Goal: Task Accomplishment & Management: Complete application form

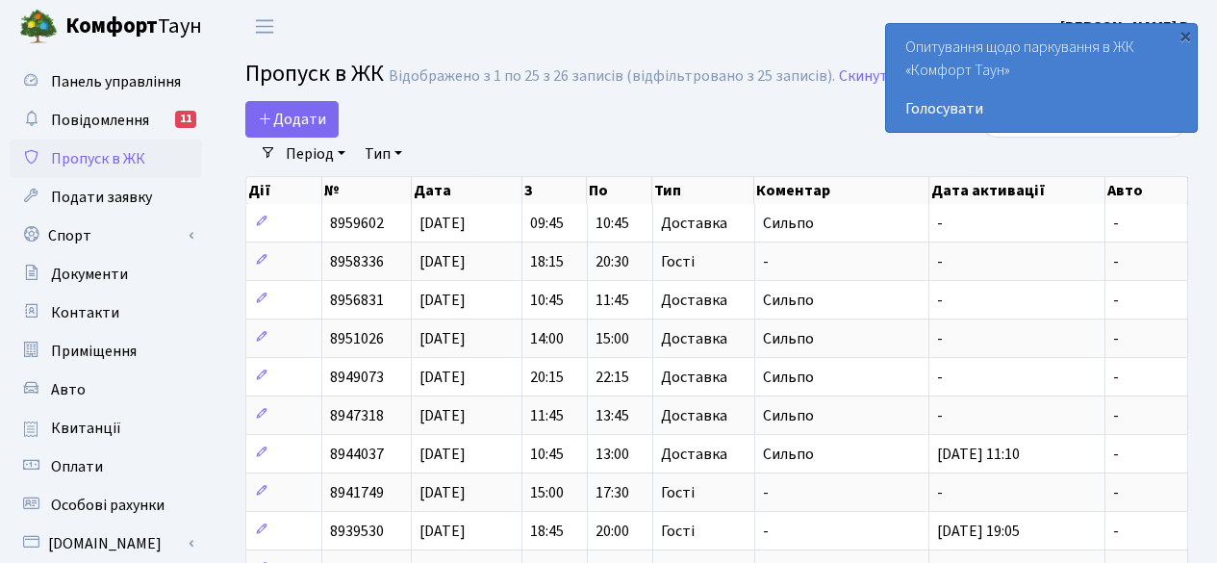
select select "25"
click at [283, 123] on span "Додати" at bounding box center [292, 119] width 68 height 21
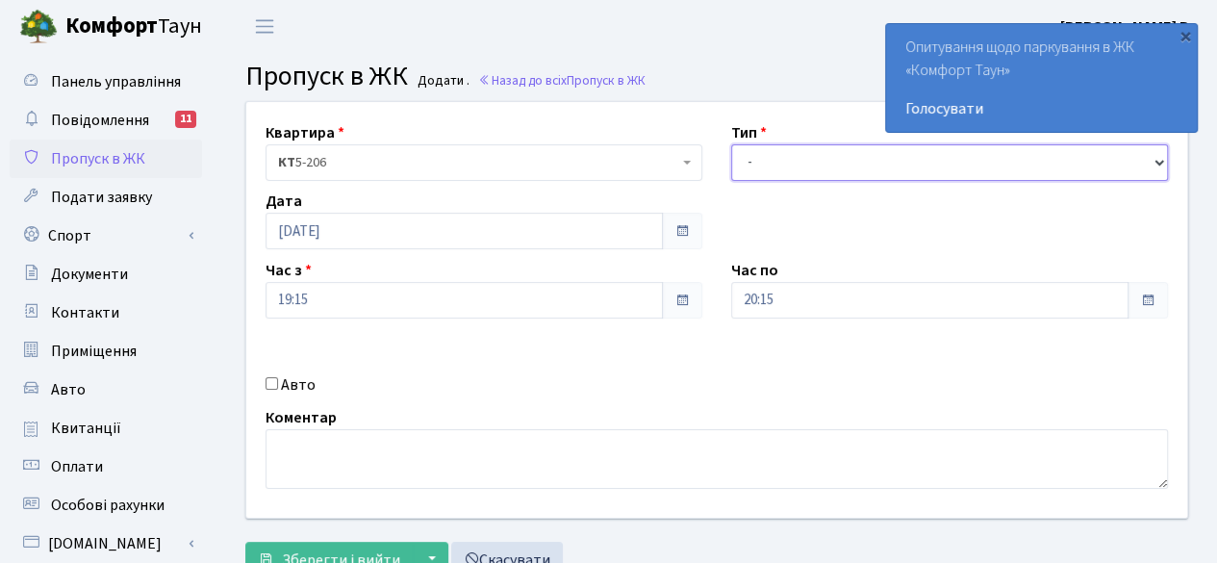
click at [798, 150] on select "- Доставка Таксі Гості Сервіс" at bounding box center [949, 162] width 437 height 37
select select "3"
click at [731, 144] on select "- Доставка Таксі Гості Сервіс" at bounding box center [949, 162] width 437 height 37
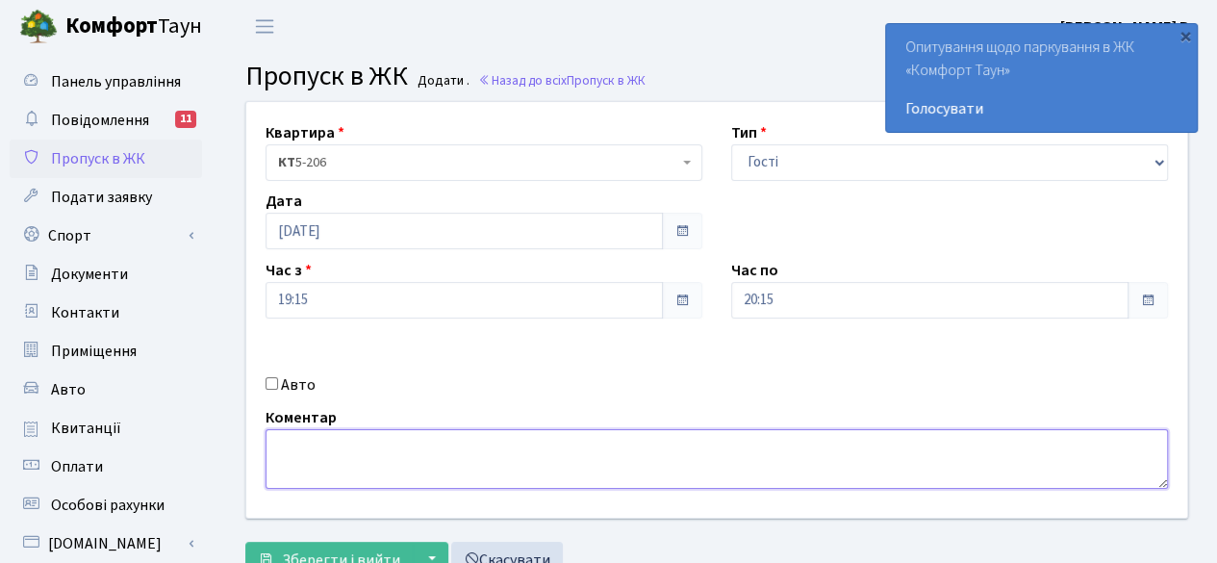
click at [319, 458] on textarea at bounding box center [716, 459] width 902 height 60
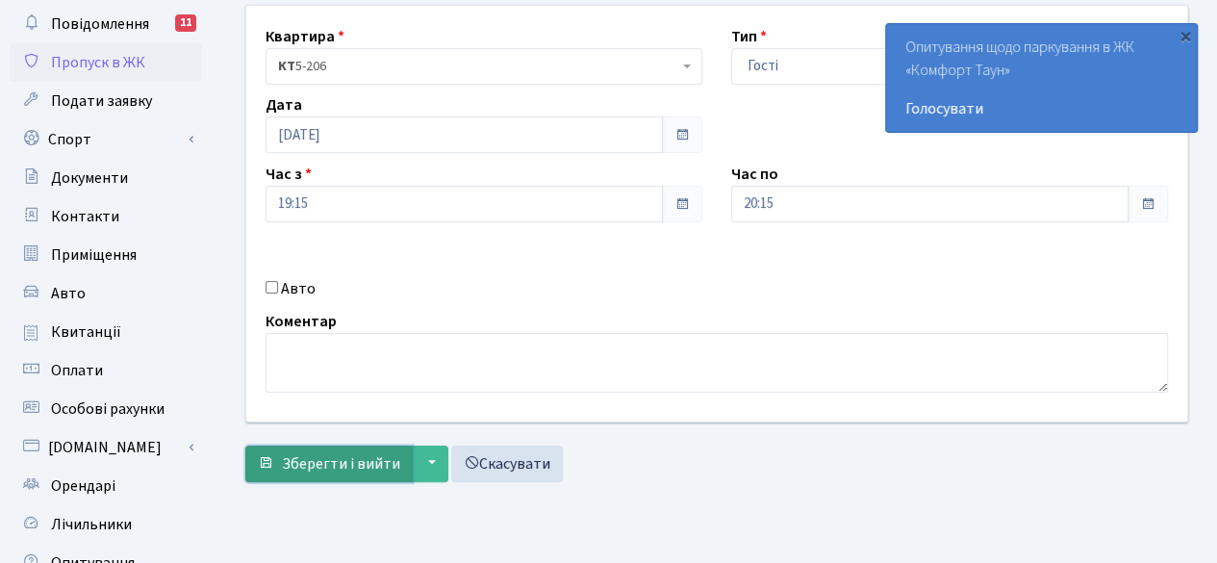
click at [322, 461] on span "Зберегти і вийти" at bounding box center [341, 463] width 118 height 21
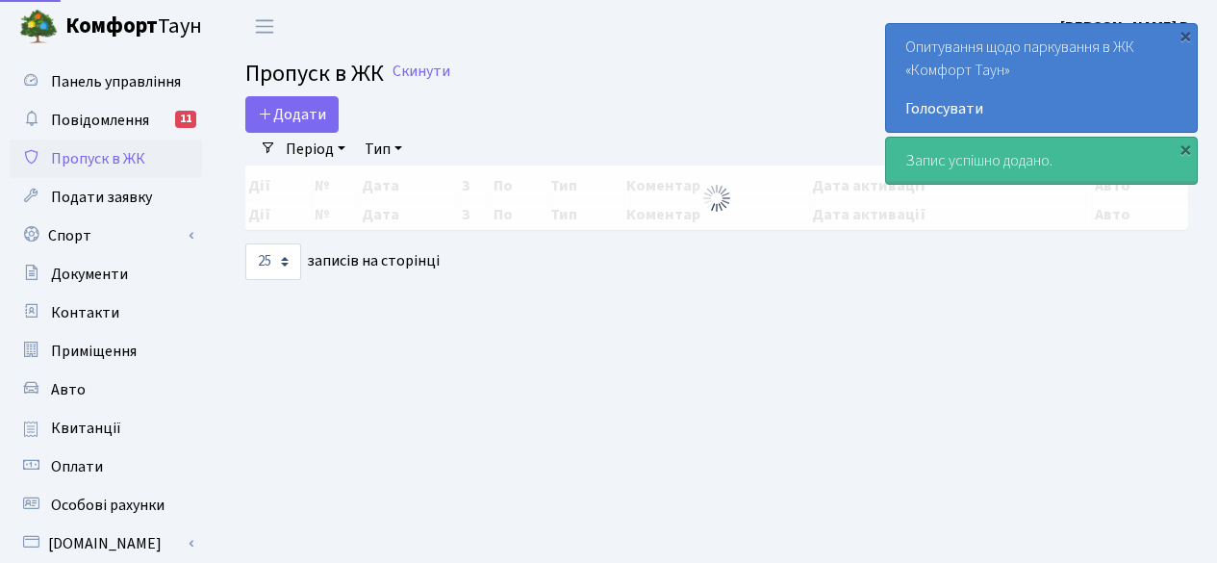
select select "25"
